Goal: Navigation & Orientation: Understand site structure

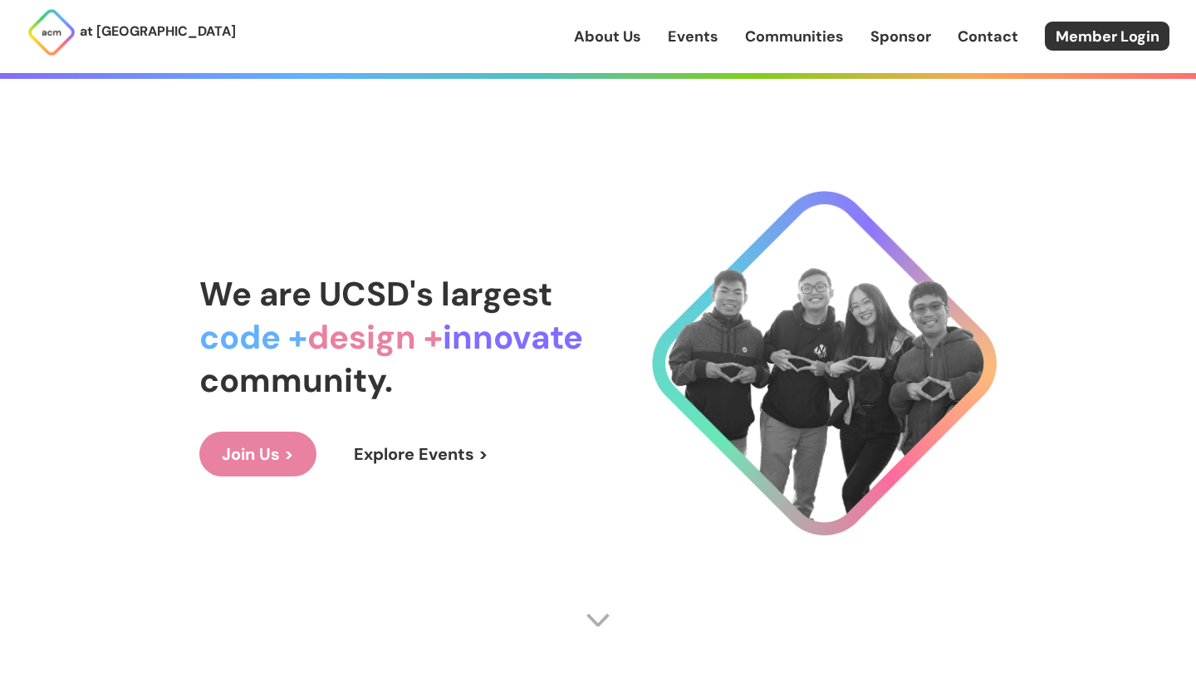
click at [795, 41] on link "Communities" at bounding box center [794, 37] width 99 height 22
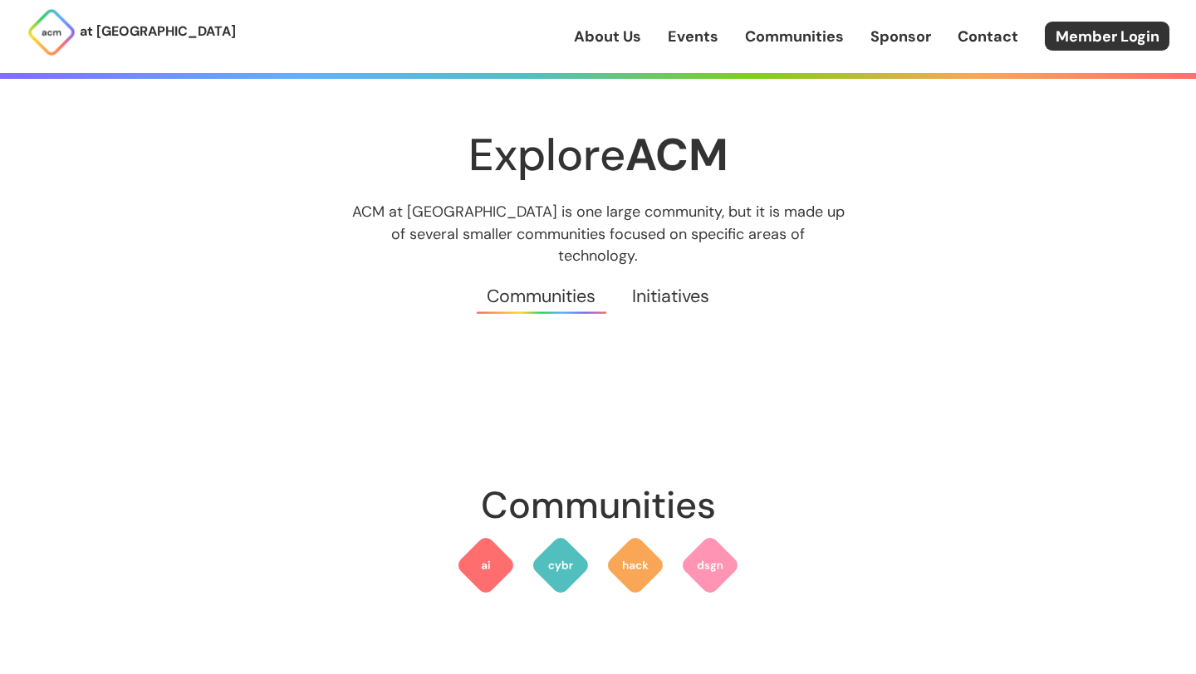
click at [711, 46] on link "Events" at bounding box center [693, 37] width 51 height 22
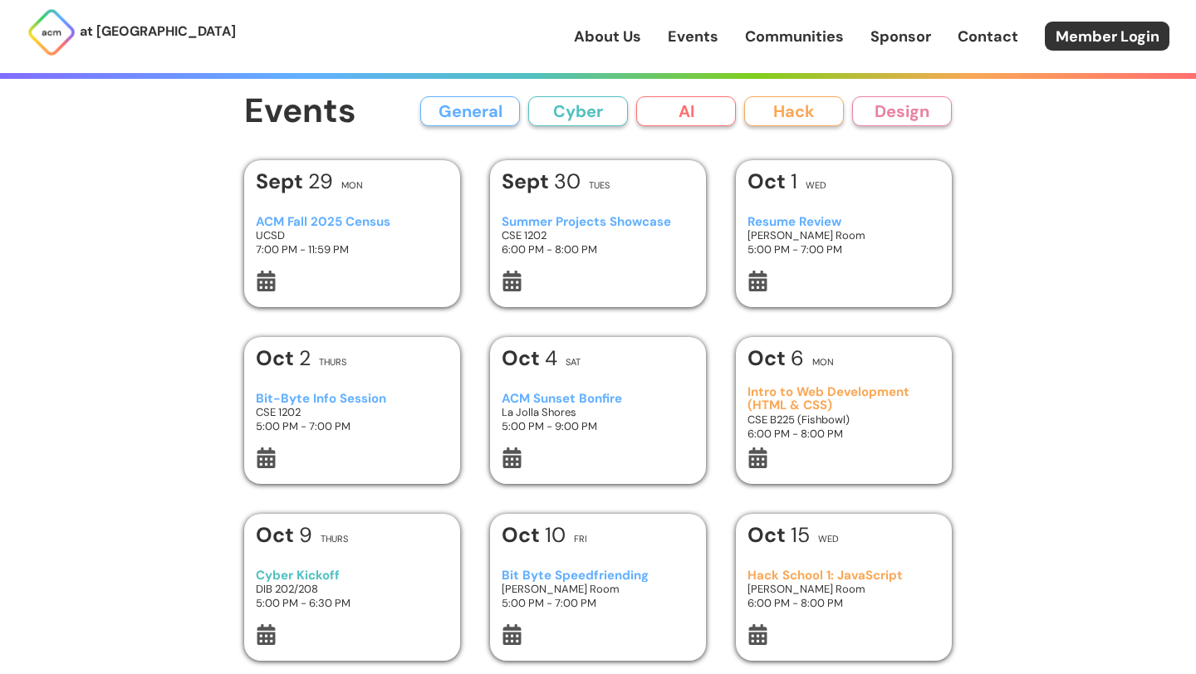
click at [620, 42] on link "About Us" at bounding box center [607, 37] width 67 height 22
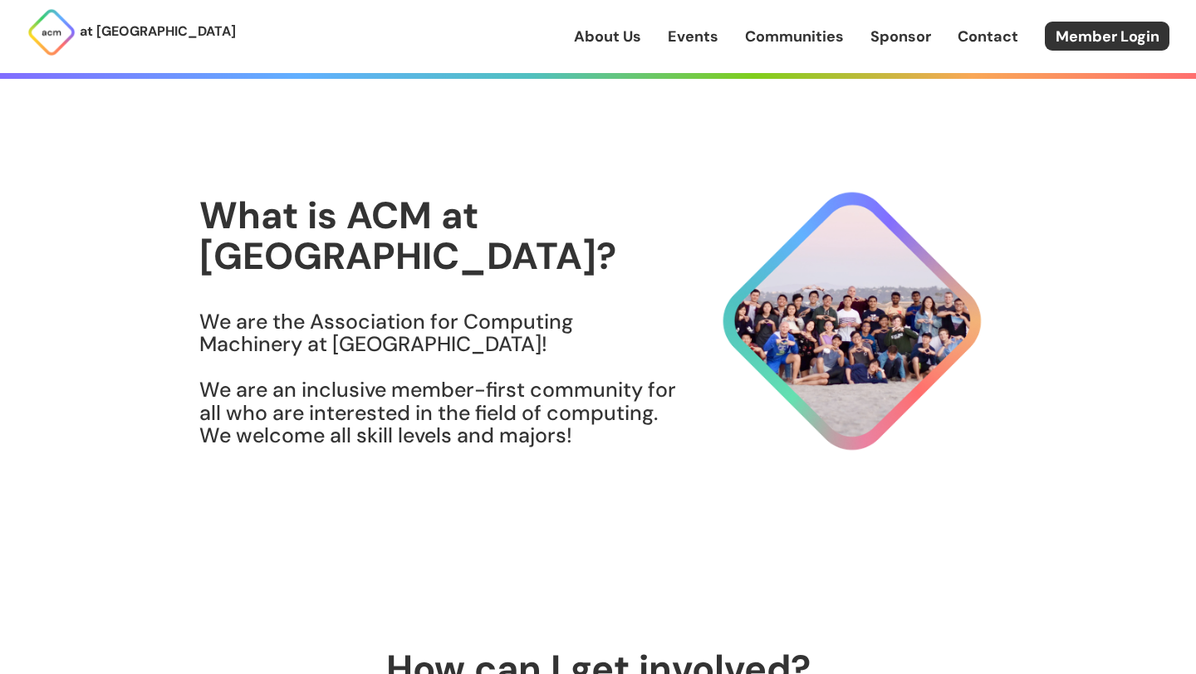
click at [597, 517] on section "What is ACM at [GEOGRAPHIC_DATA]? We are the Association for Computing Machiner…" at bounding box center [597, 332] width 797 height 508
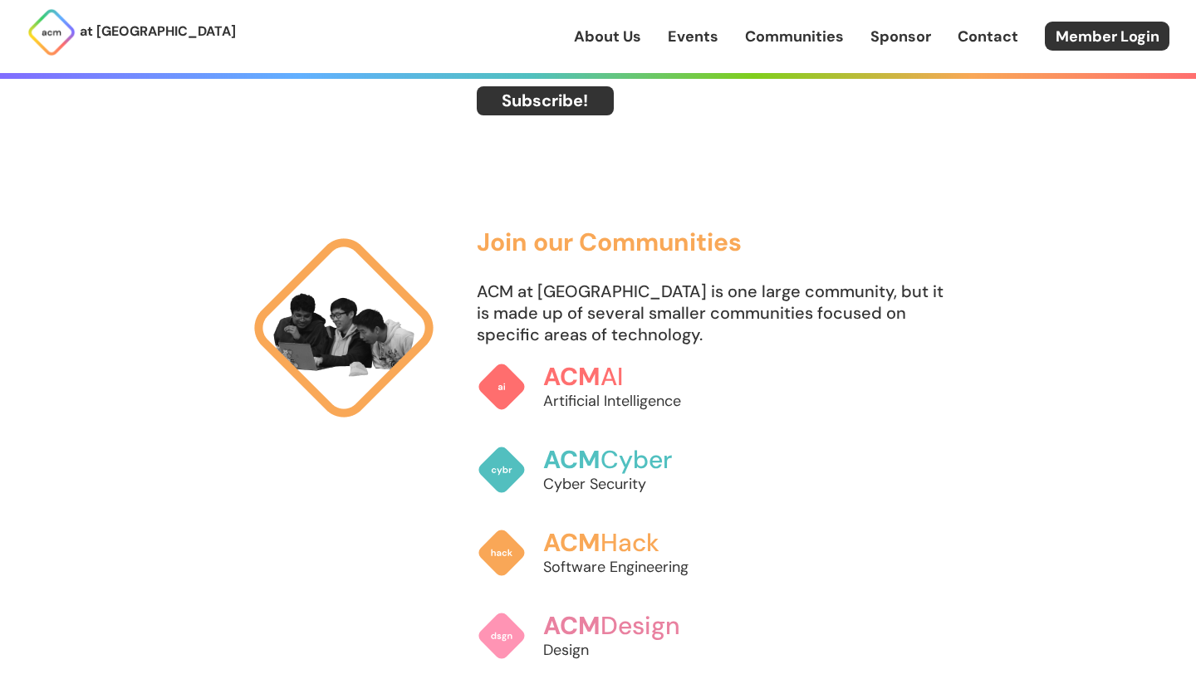
scroll to position [1003, 0]
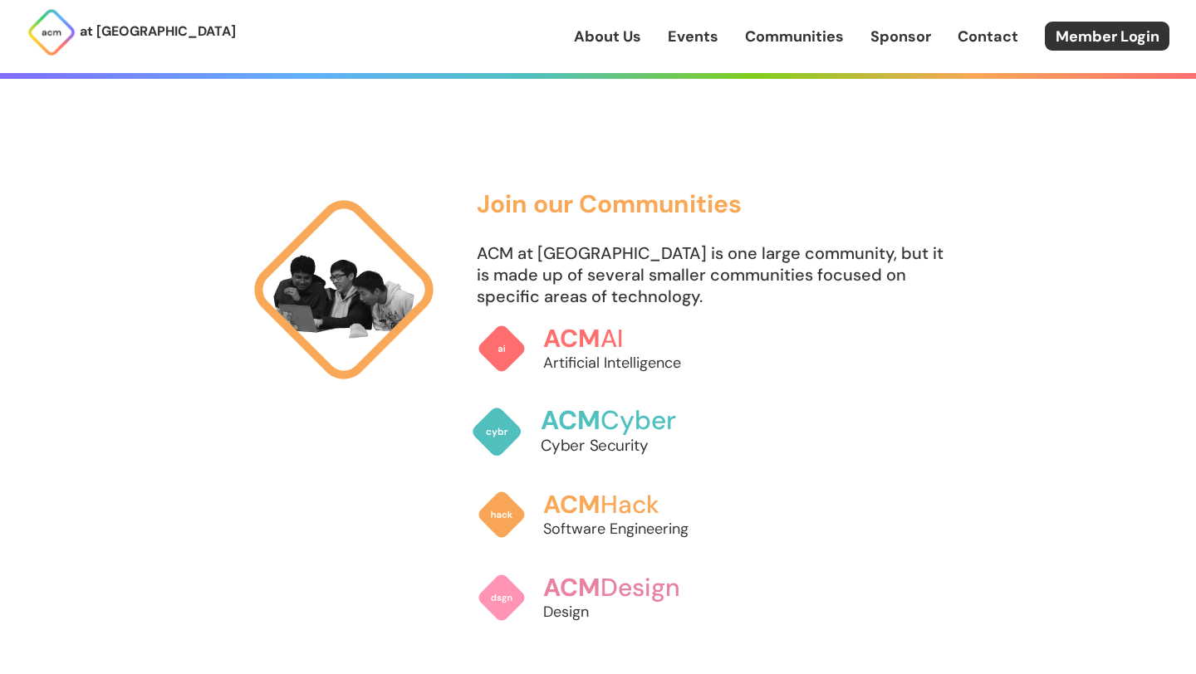
click at [604, 411] on h3 "ACM Cyber" at bounding box center [633, 420] width 184 height 29
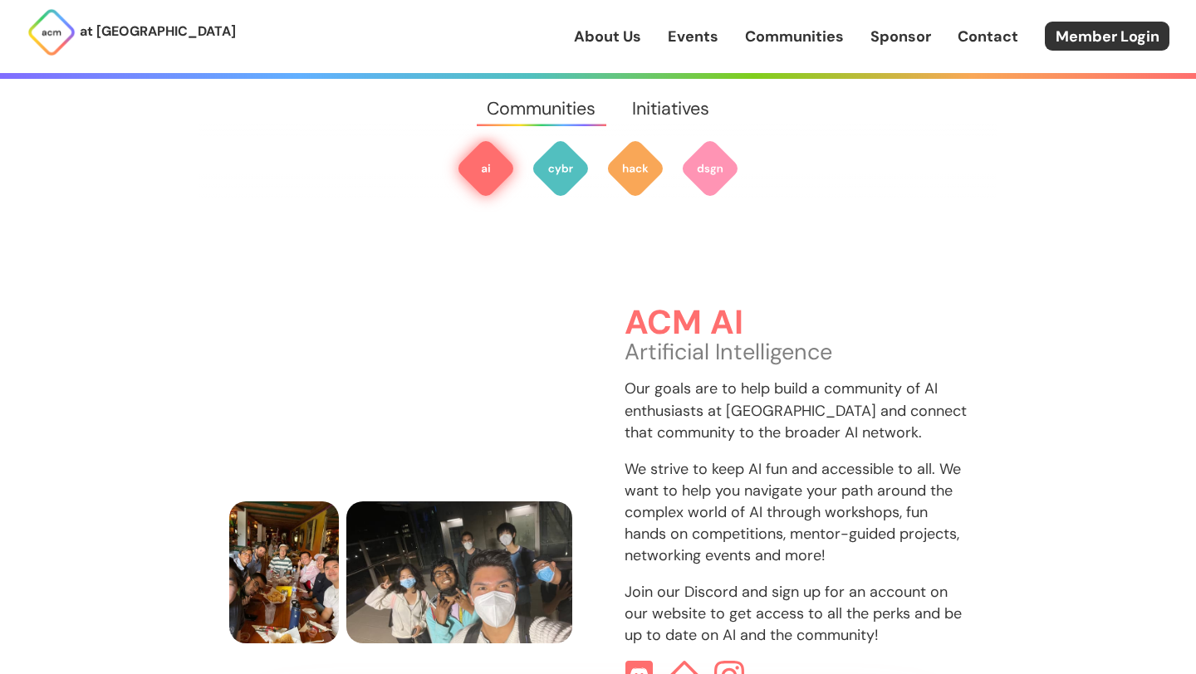
scroll to position [495, 0]
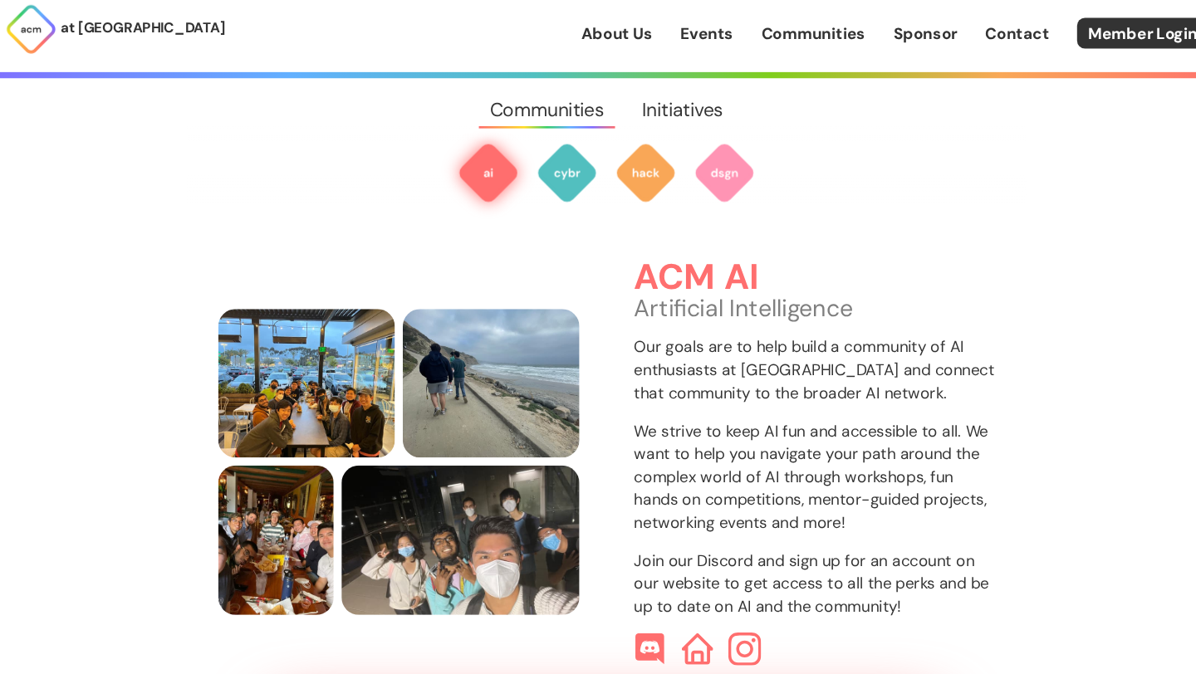
click at [727, 613] on img at bounding box center [730, 622] width 32 height 32
